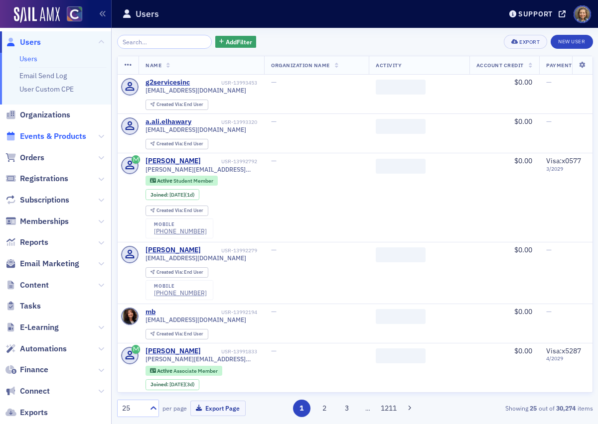
click at [58, 138] on span "Events & Products" at bounding box center [53, 136] width 66 height 11
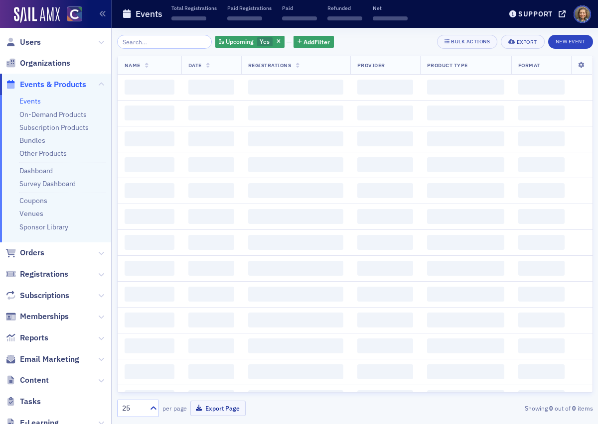
click at [160, 45] on input "search" at bounding box center [164, 42] width 95 height 14
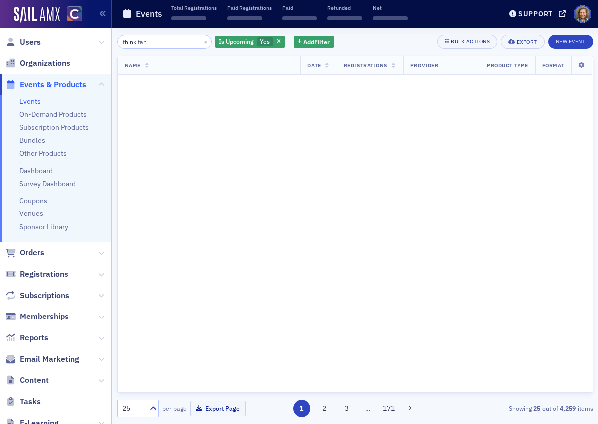
type input "think tank"
